Goal: Find specific page/section: Find specific page/section

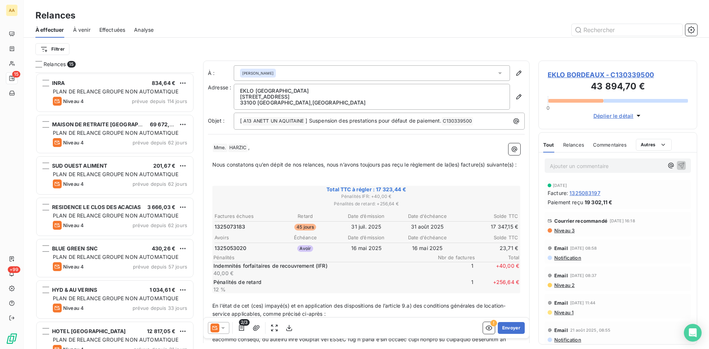
scroll to position [271, 153]
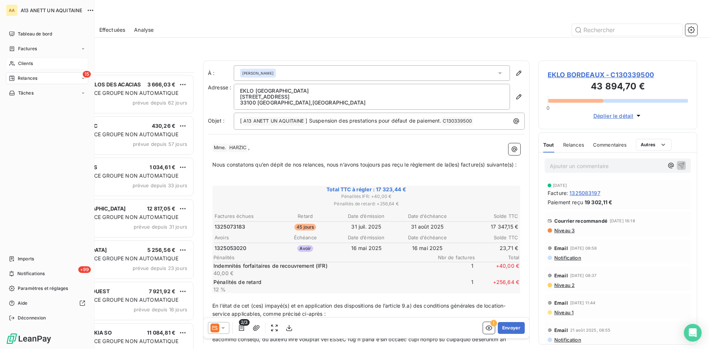
click at [25, 61] on span "Clients" at bounding box center [25, 63] width 15 height 7
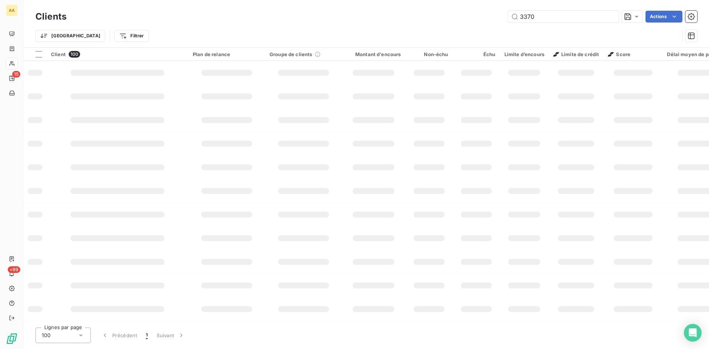
type input "3370"
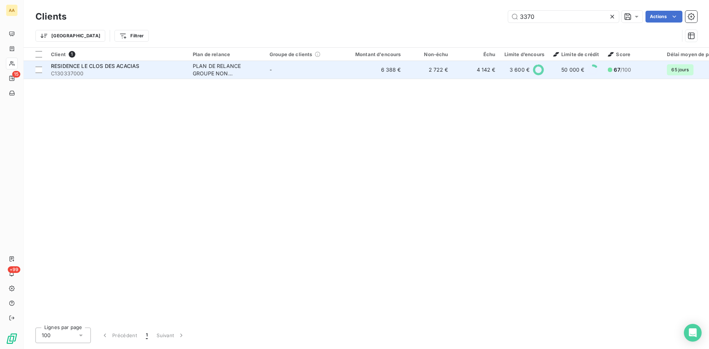
click at [218, 68] on div "PLAN DE RELANCE GROUPE NON AUTOMATIQUE" at bounding box center [227, 69] width 68 height 15
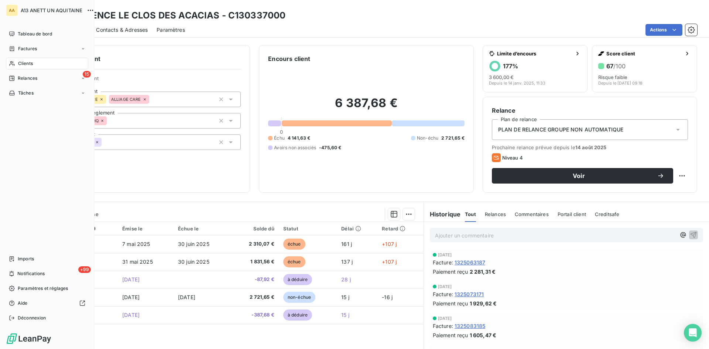
click at [32, 64] on span "Clients" at bounding box center [25, 63] width 15 height 7
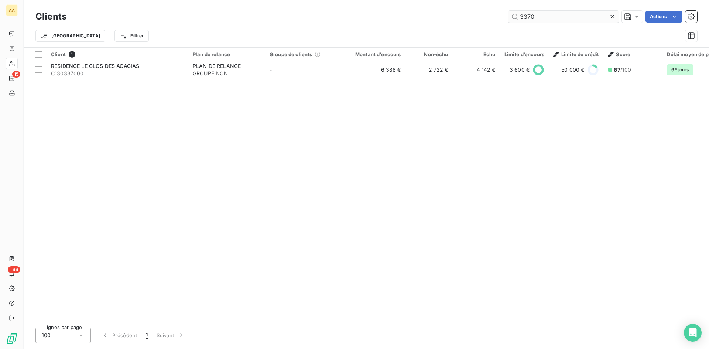
click at [538, 20] on input "3370" at bounding box center [563, 17] width 111 height 12
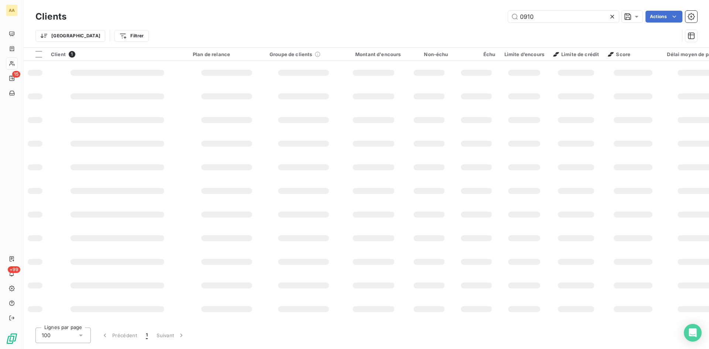
type input "0910"
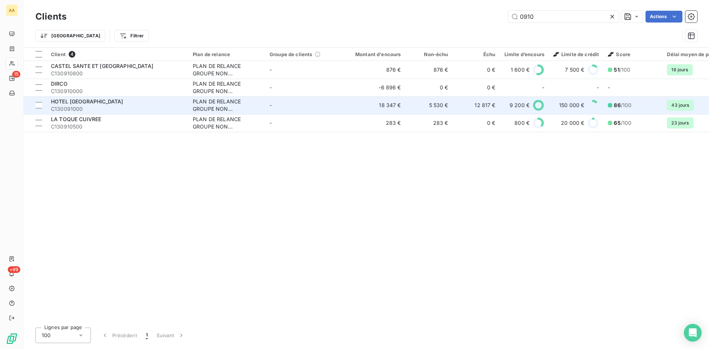
click at [213, 106] on div "PLAN DE RELANCE GROUPE NON AUTOMATIQUE" at bounding box center [227, 105] width 68 height 15
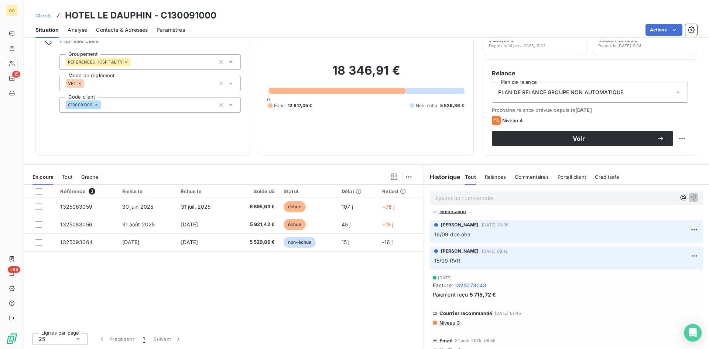
scroll to position [148, 0]
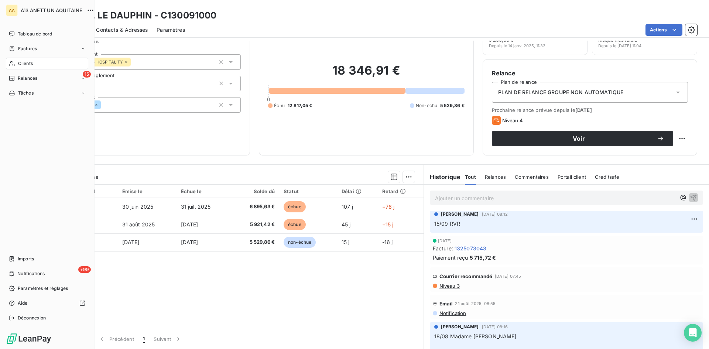
drag, startPoint x: 17, startPoint y: 61, endPoint x: 30, endPoint y: 60, distance: 13.3
click at [19, 61] on div "Clients" at bounding box center [47, 64] width 82 height 12
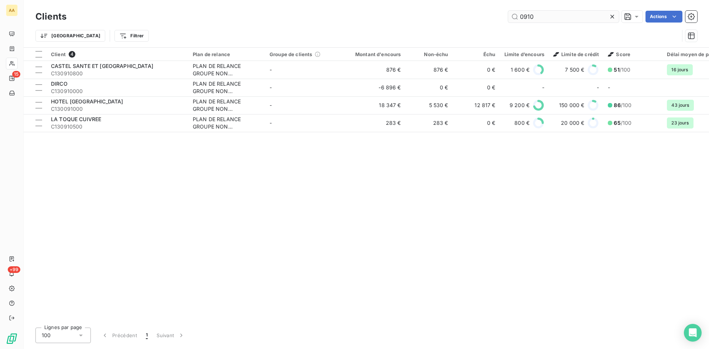
click at [542, 18] on input "0910" at bounding box center [563, 17] width 111 height 12
click at [541, 18] on input "0910" at bounding box center [563, 17] width 111 height 12
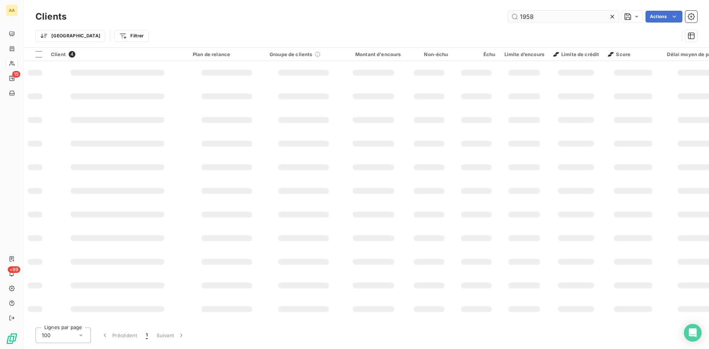
type input "1958"
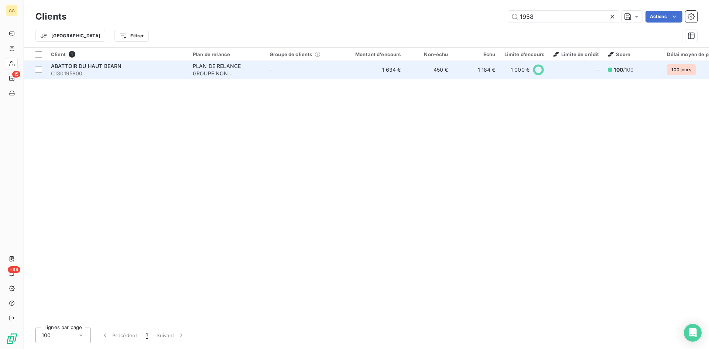
click at [224, 69] on div "PLAN DE RELANCE GROUPE NON AUTOMATIQUE" at bounding box center [227, 69] width 68 height 15
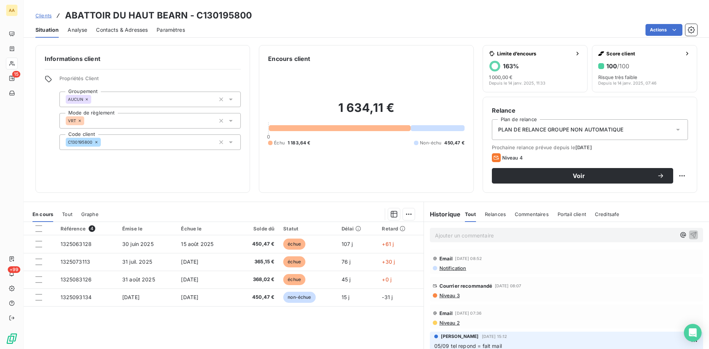
click at [448, 321] on span "Niveau 2" at bounding box center [449, 323] width 21 height 6
